Goal: Task Accomplishment & Management: Use online tool/utility

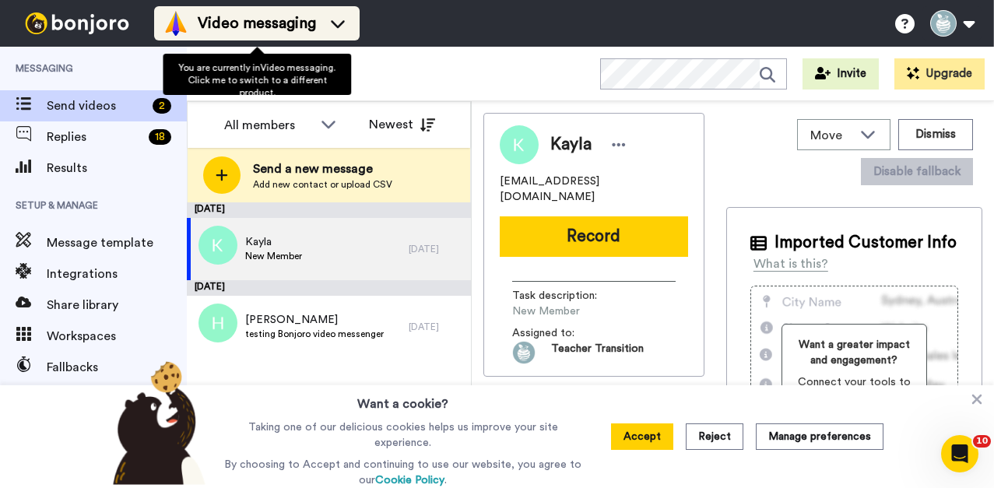
click at [274, 16] on span "Video messaging" at bounding box center [257, 23] width 118 height 22
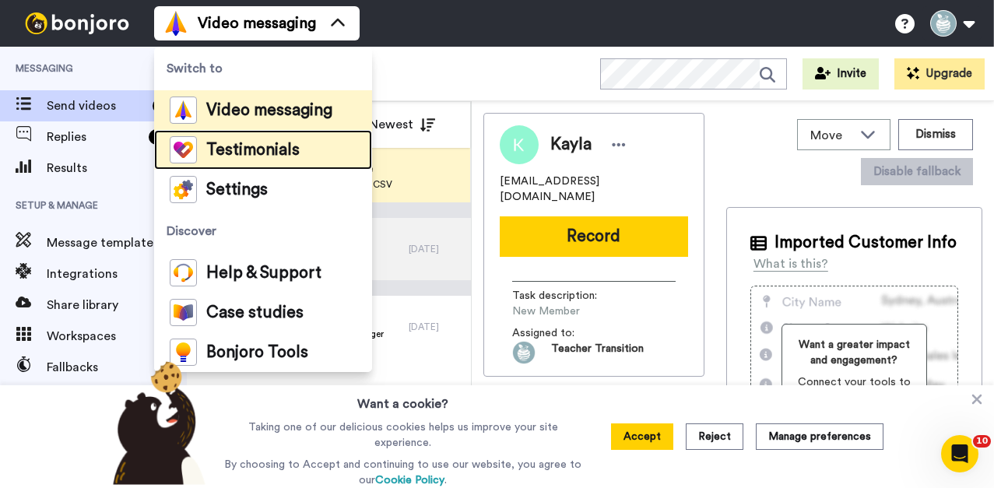
click at [257, 160] on div "Testimonials" at bounding box center [235, 149] width 130 height 27
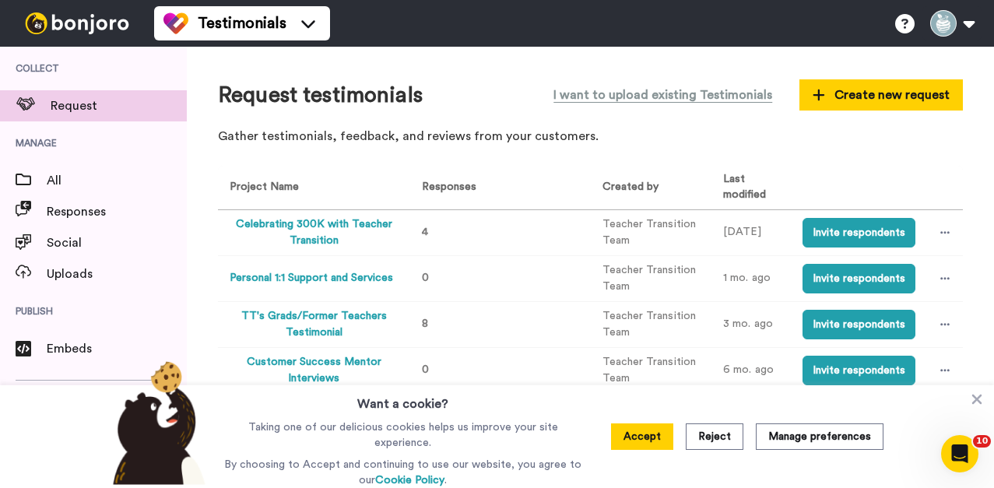
scroll to position [6, 0]
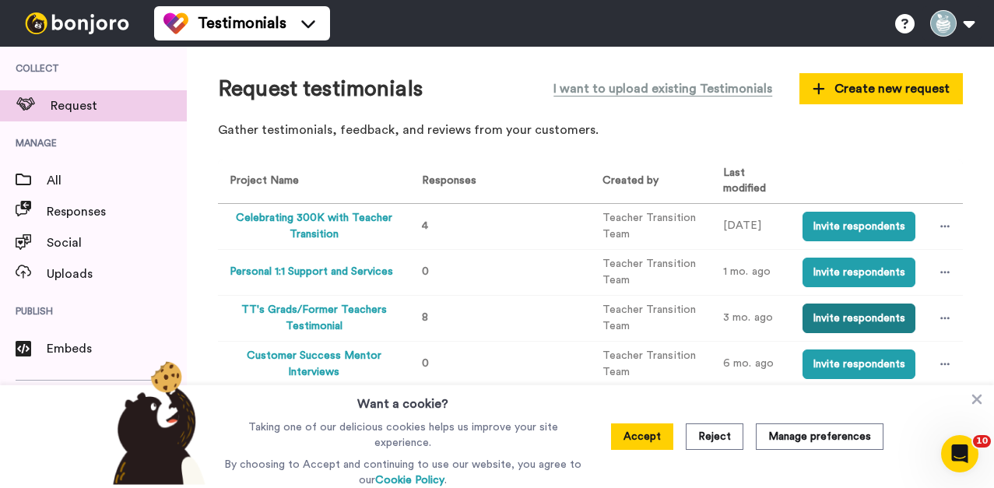
click at [882, 318] on button "Invite respondents" at bounding box center [859, 319] width 113 height 30
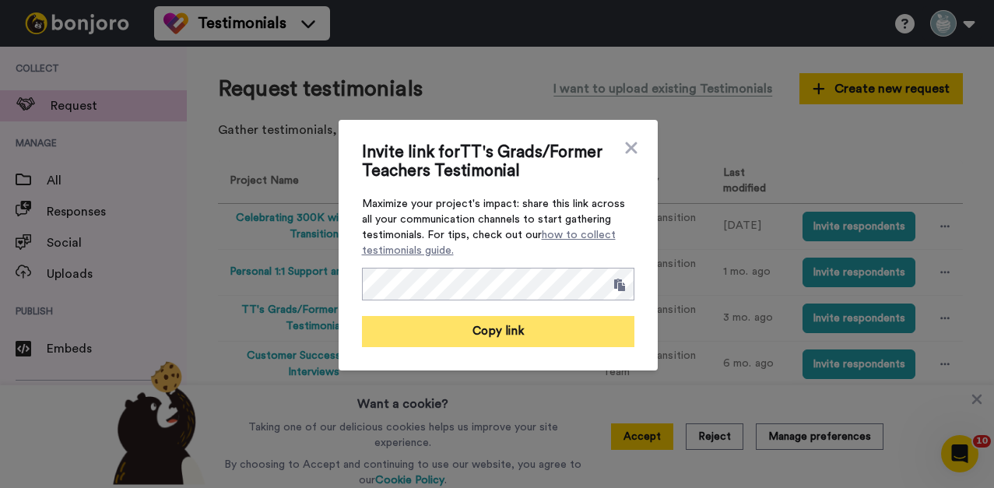
click at [567, 323] on button "Copy link" at bounding box center [498, 331] width 273 height 31
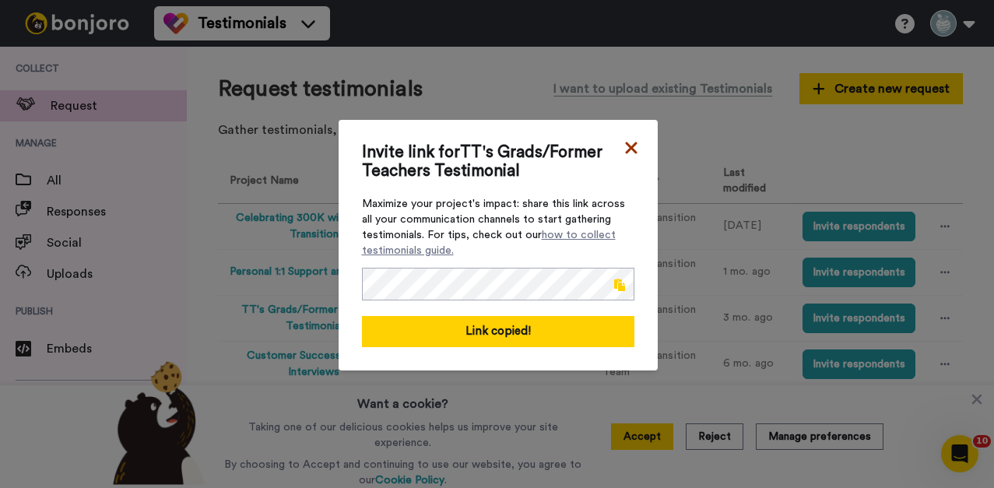
click at [632, 145] on icon at bounding box center [631, 148] width 12 height 12
